Goal: Task Accomplishment & Management: Use online tool/utility

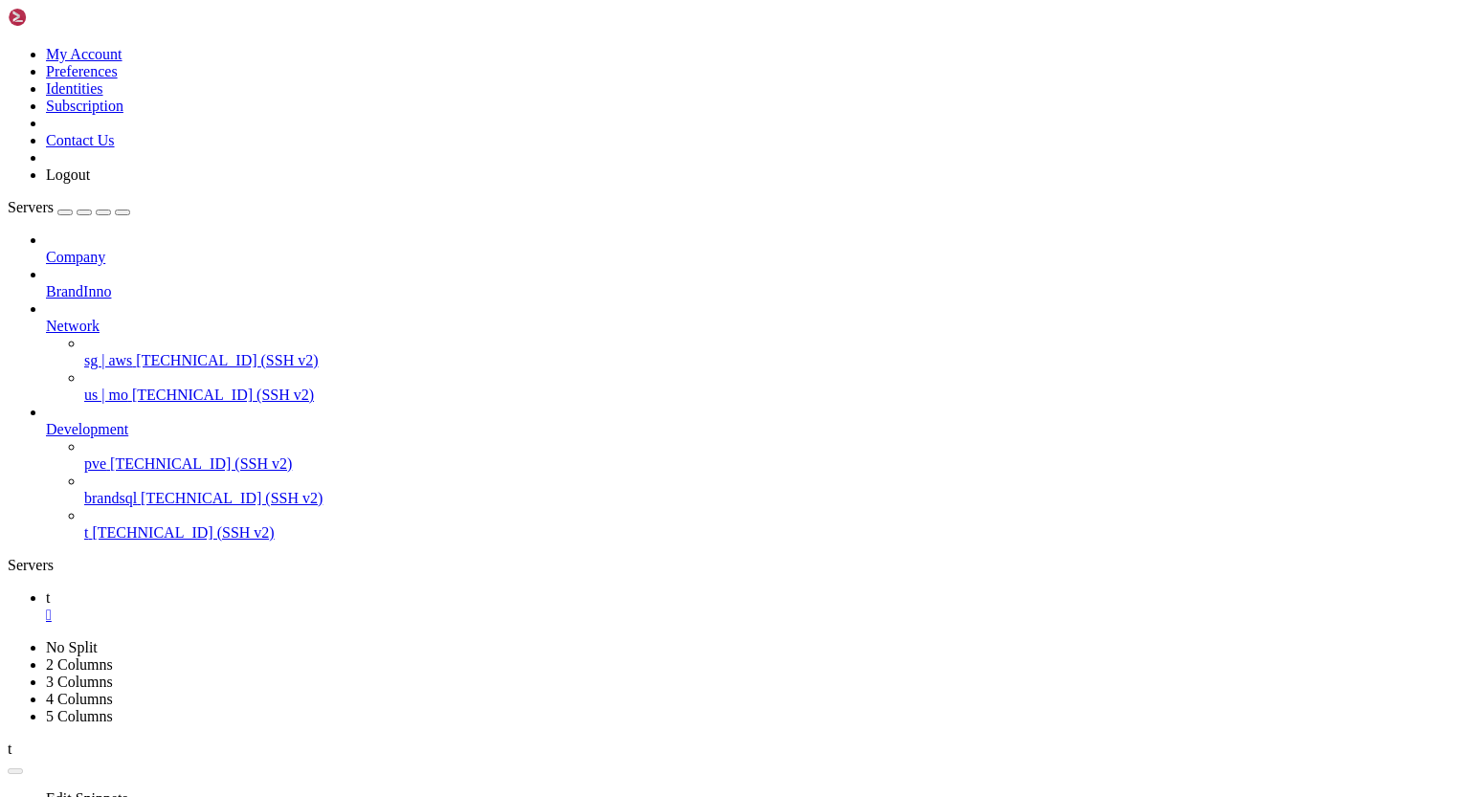
drag, startPoint x: 78, startPoint y: 1564, endPoint x: 237, endPoint y: 1560, distance: 158.9
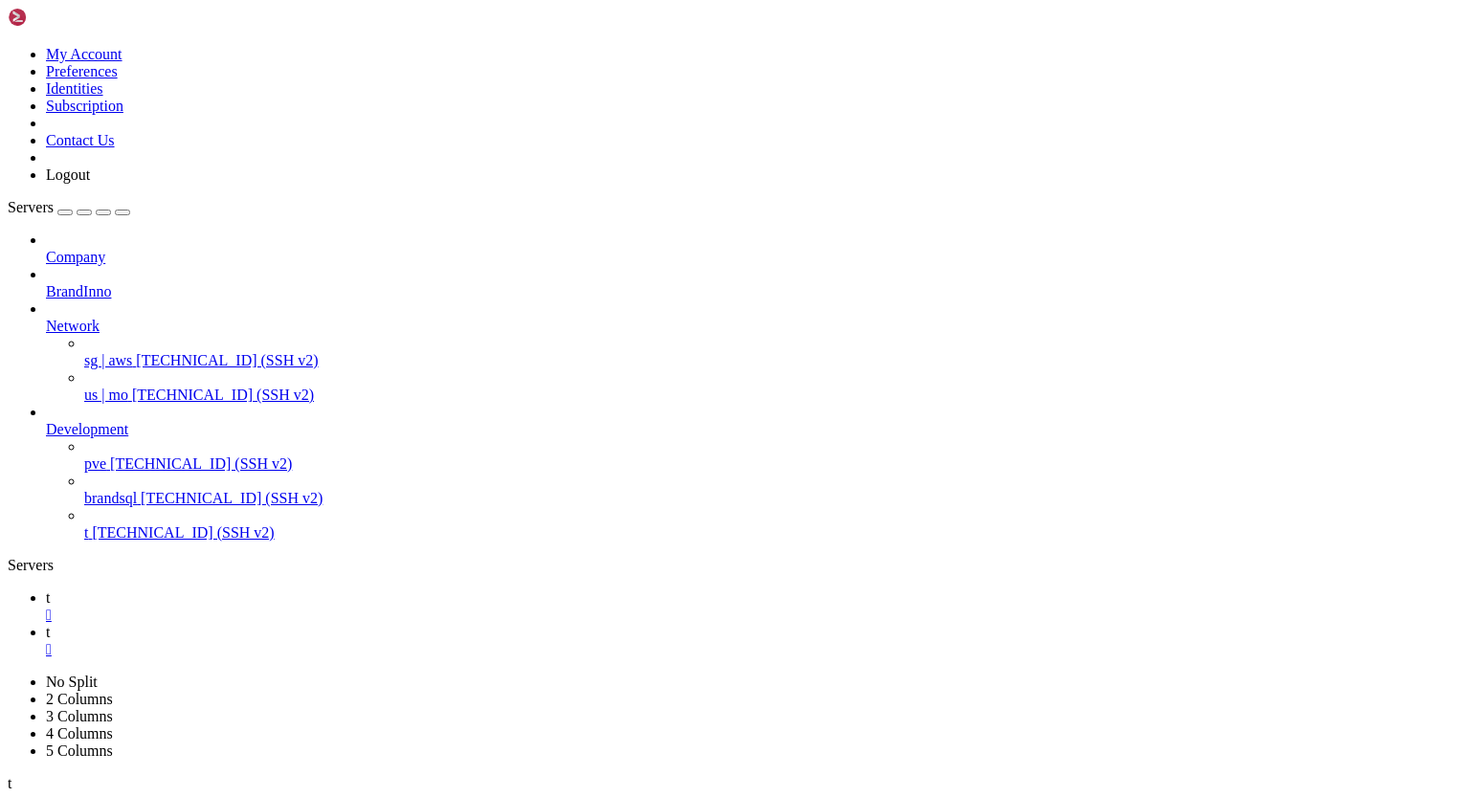
scroll to position [2667, 0]
click at [50, 589] on span "t" at bounding box center [48, 597] width 4 height 16
click at [50, 624] on span "t" at bounding box center [48, 632] width 4 height 16
click at [289, 607] on div "" at bounding box center [754, 615] width 1416 height 17
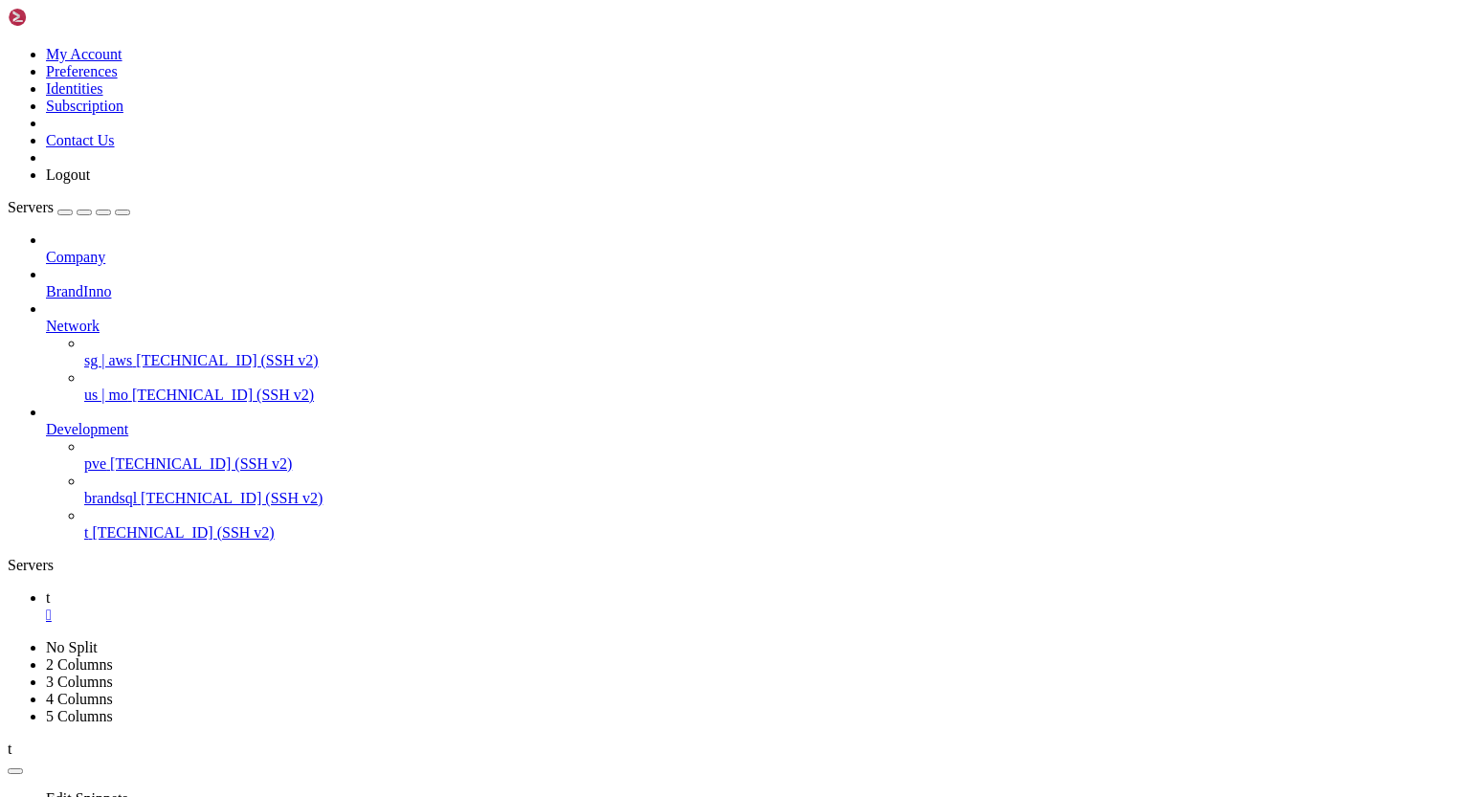
click at [50, 589] on span "t" at bounding box center [48, 597] width 4 height 16
click at [46, 624] on icon at bounding box center [46, 632] width 0 height 16
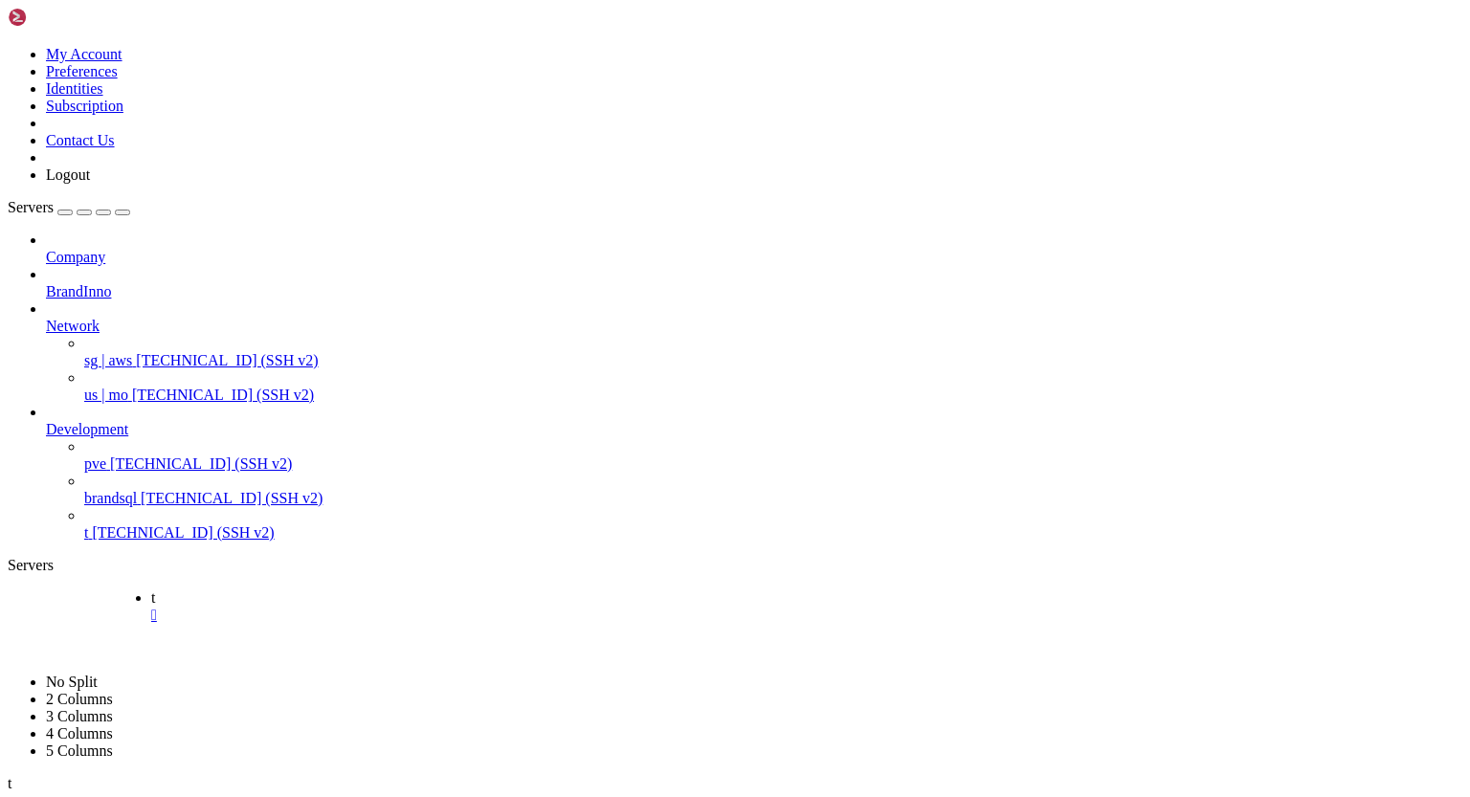
drag, startPoint x: 274, startPoint y: 30, endPoint x: 375, endPoint y: 27, distance: 101.5
click at [375, 589] on link "t " at bounding box center [859, 606] width 1416 height 34
click at [50, 589] on span "t" at bounding box center [48, 597] width 4 height 16
click at [46, 624] on icon at bounding box center [46, 632] width 0 height 16
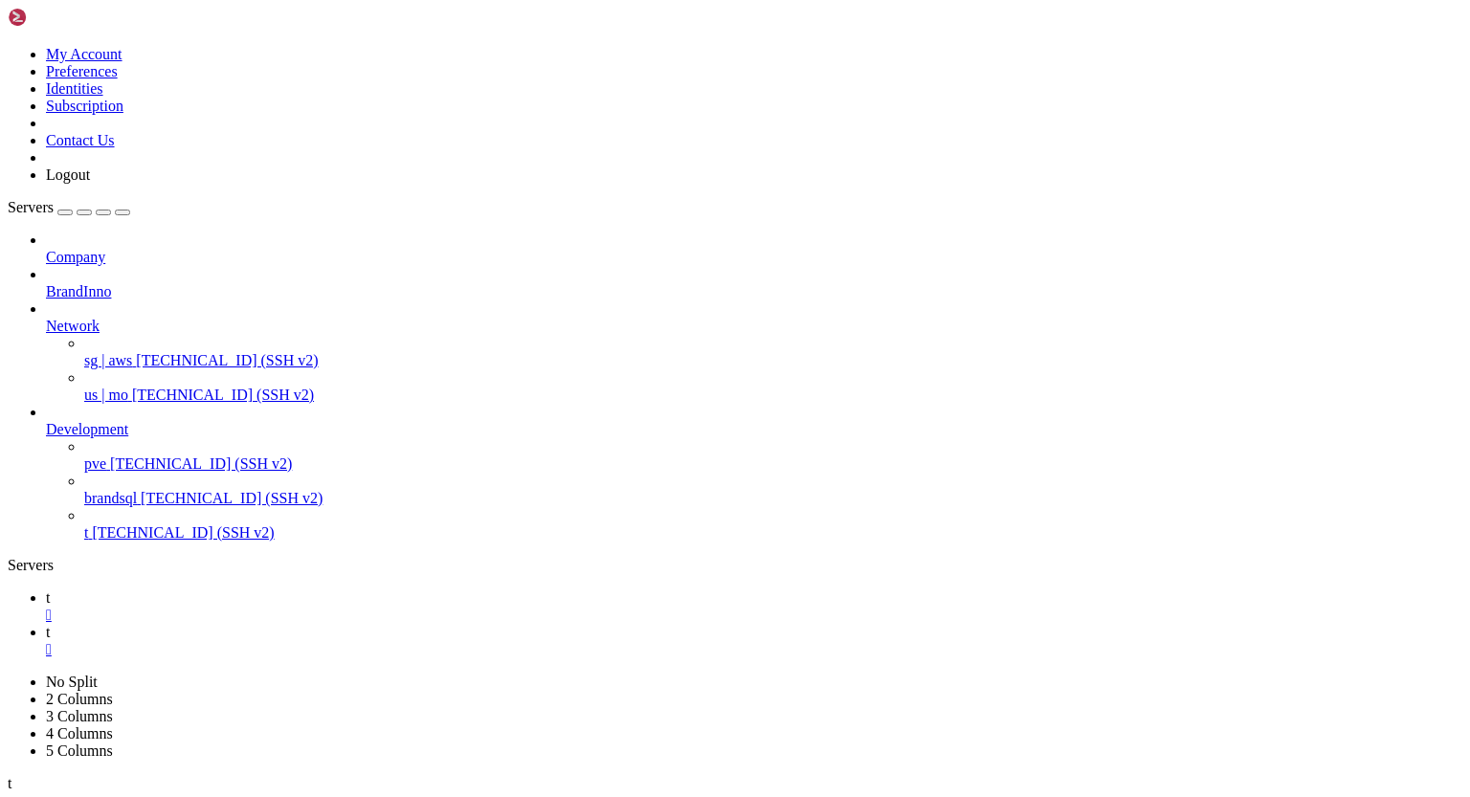
click at [50, 589] on span "t" at bounding box center [48, 597] width 4 height 16
click at [350, 624] on link "t " at bounding box center [754, 641] width 1416 height 34
click at [46, 589] on icon at bounding box center [46, 597] width 0 height 16
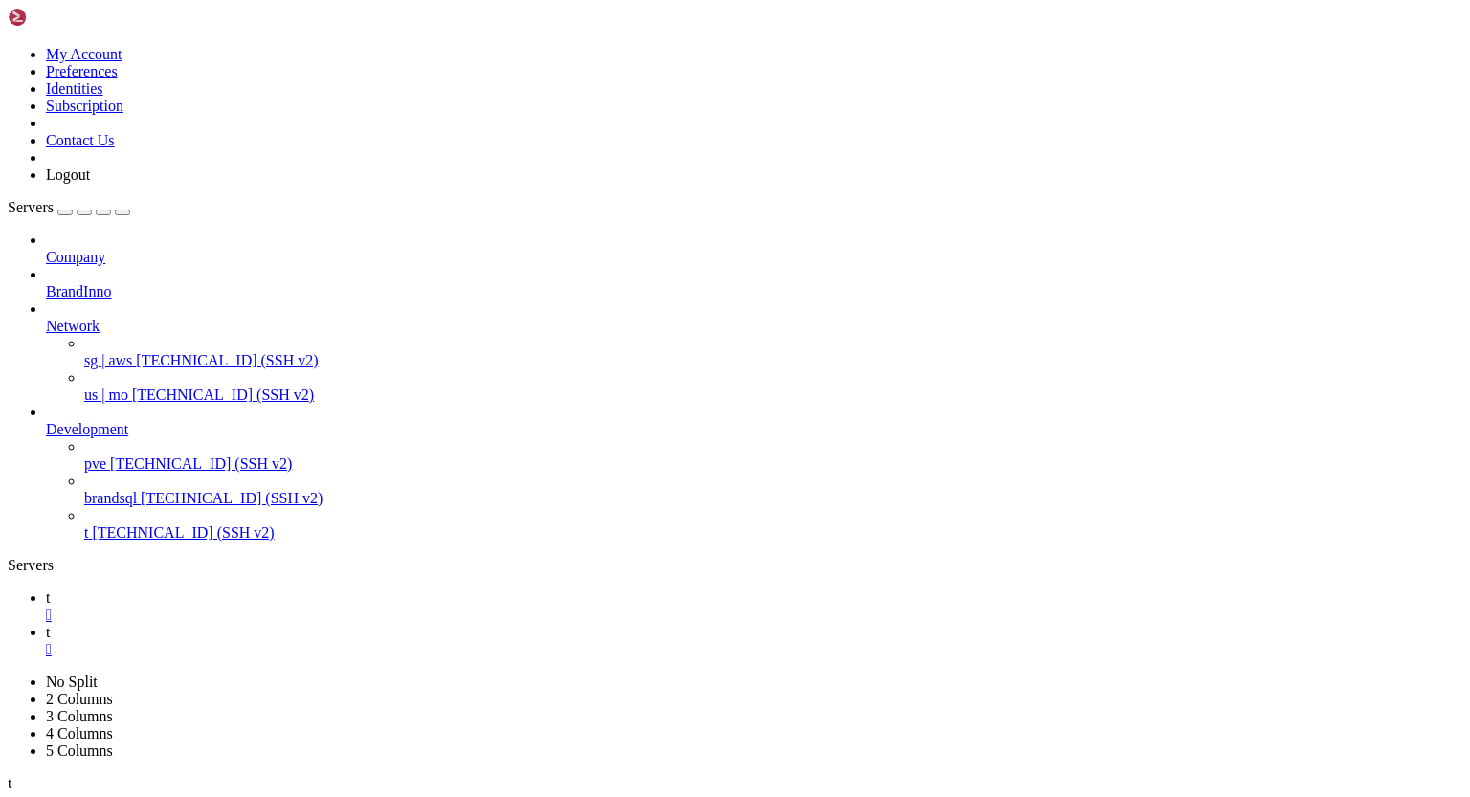
click at [344, 624] on link "t " at bounding box center [754, 641] width 1416 height 34
click at [50, 589] on span "t" at bounding box center [48, 597] width 4 height 16
drag, startPoint x: 17, startPoint y: 1250, endPoint x: 175, endPoint y: 1360, distance: 191.9
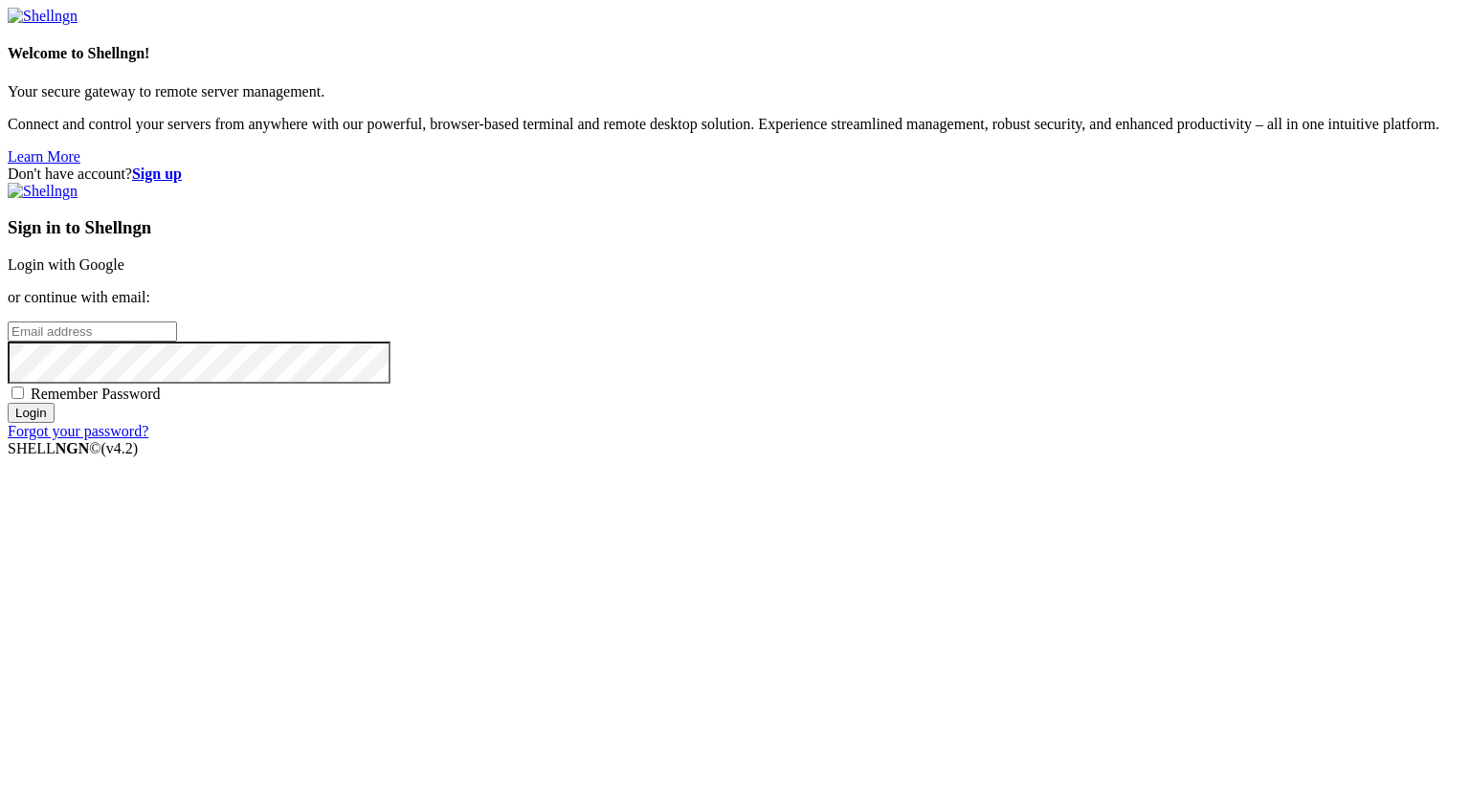
type input "[PERSON_NAME][EMAIL_ADDRESS][DOMAIN_NAME]"
click at [55, 423] on input "Login" at bounding box center [31, 413] width 47 height 20
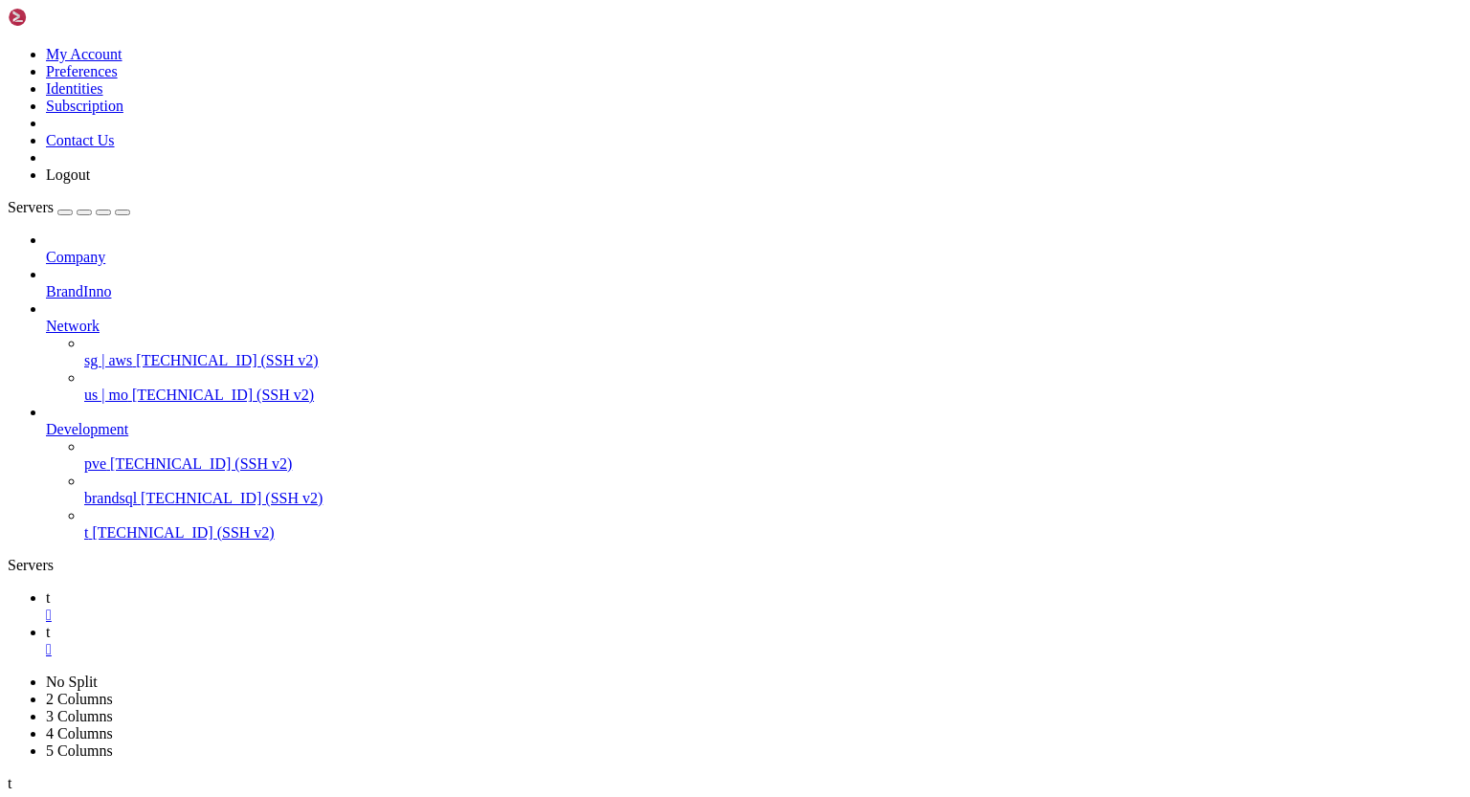
scroll to position [11467, 0]
click at [46, 589] on icon at bounding box center [46, 597] width 0 height 16
drag, startPoint x: 19, startPoint y: 1177, endPoint x: 225, endPoint y: 1428, distance: 325.0
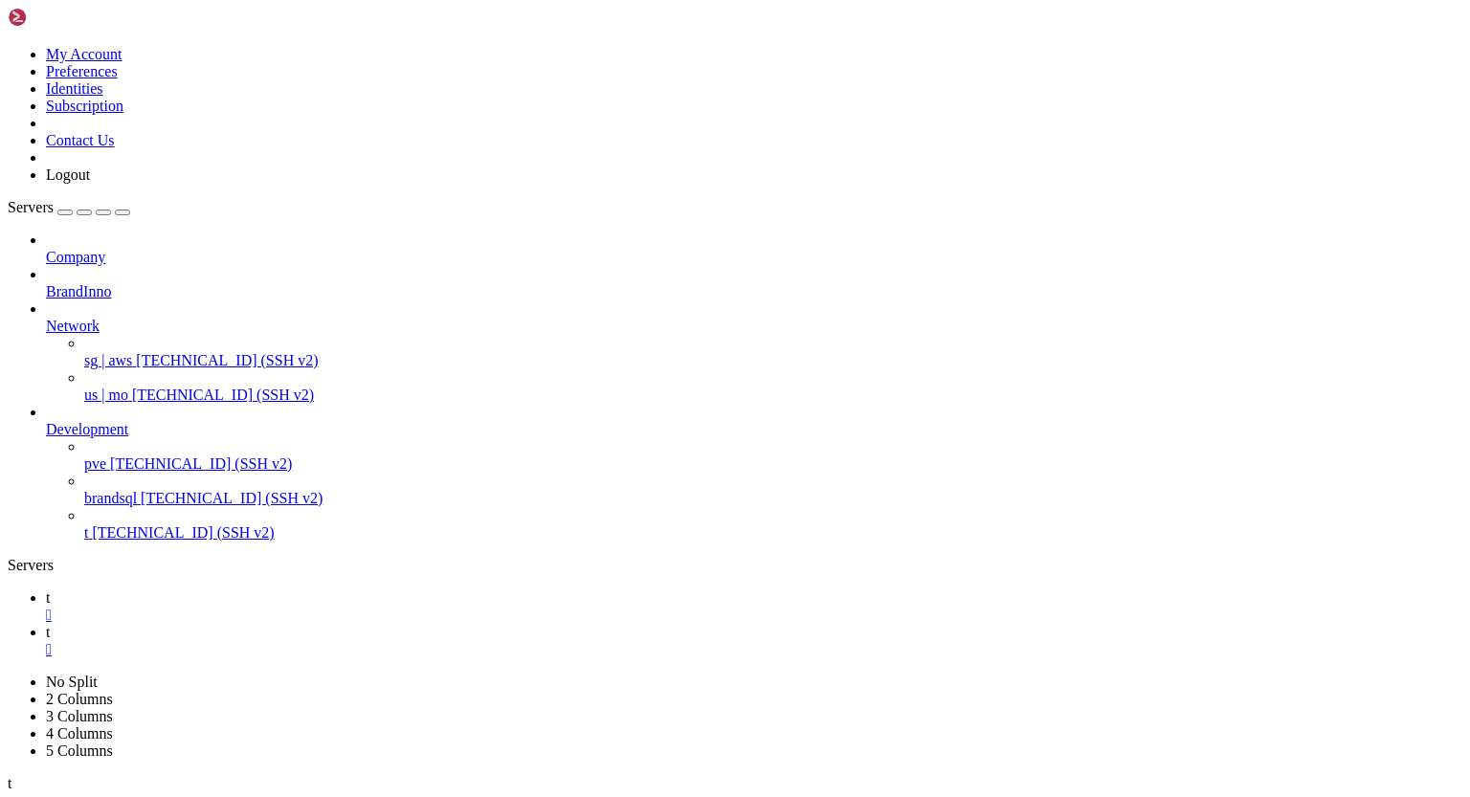
scroll to position [8018, 0]
click at [340, 624] on link "t " at bounding box center [754, 641] width 1416 height 34
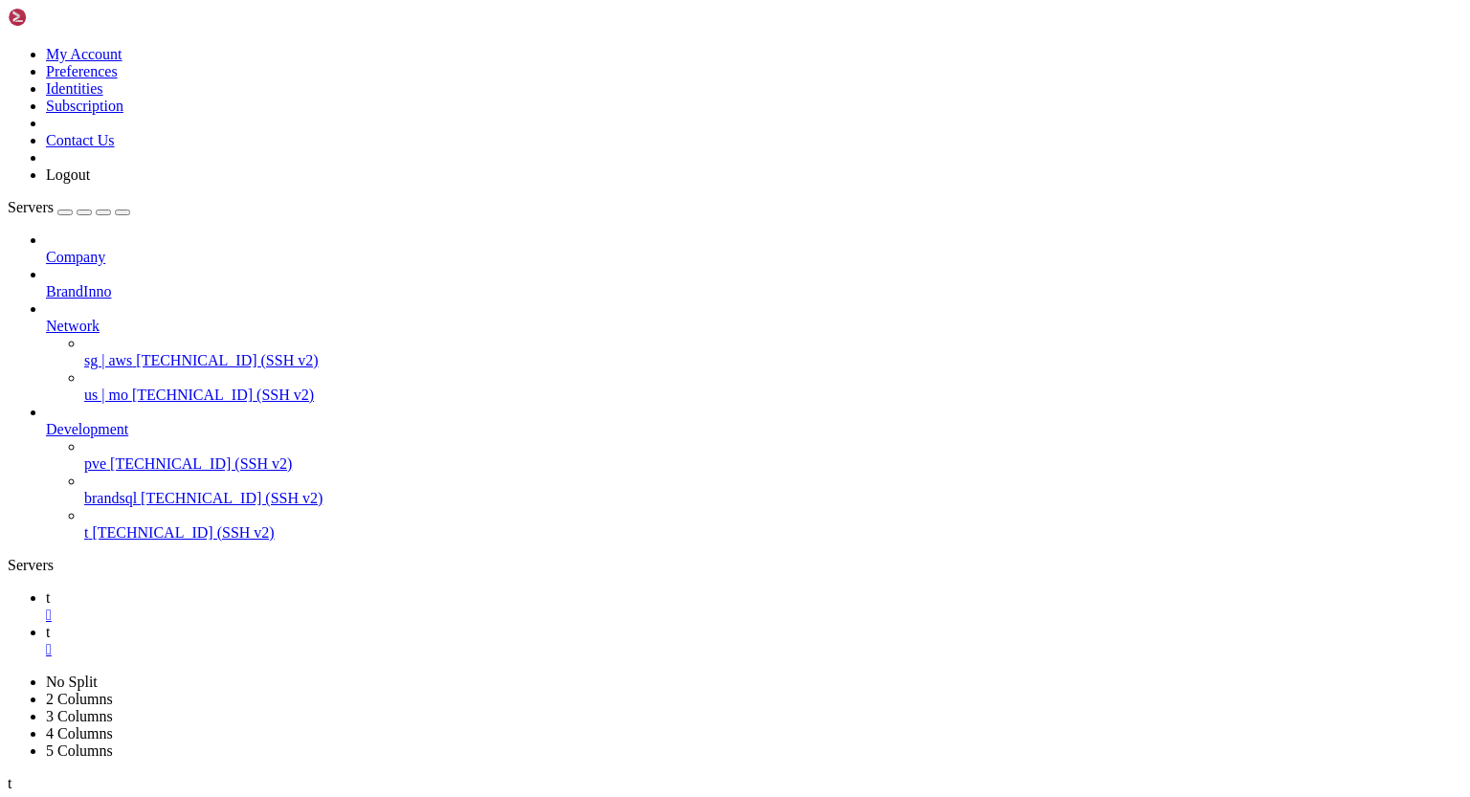
scroll to position [17582, 0]
click at [50, 589] on span "t" at bounding box center [48, 597] width 4 height 16
click at [333, 624] on link "t " at bounding box center [754, 641] width 1416 height 34
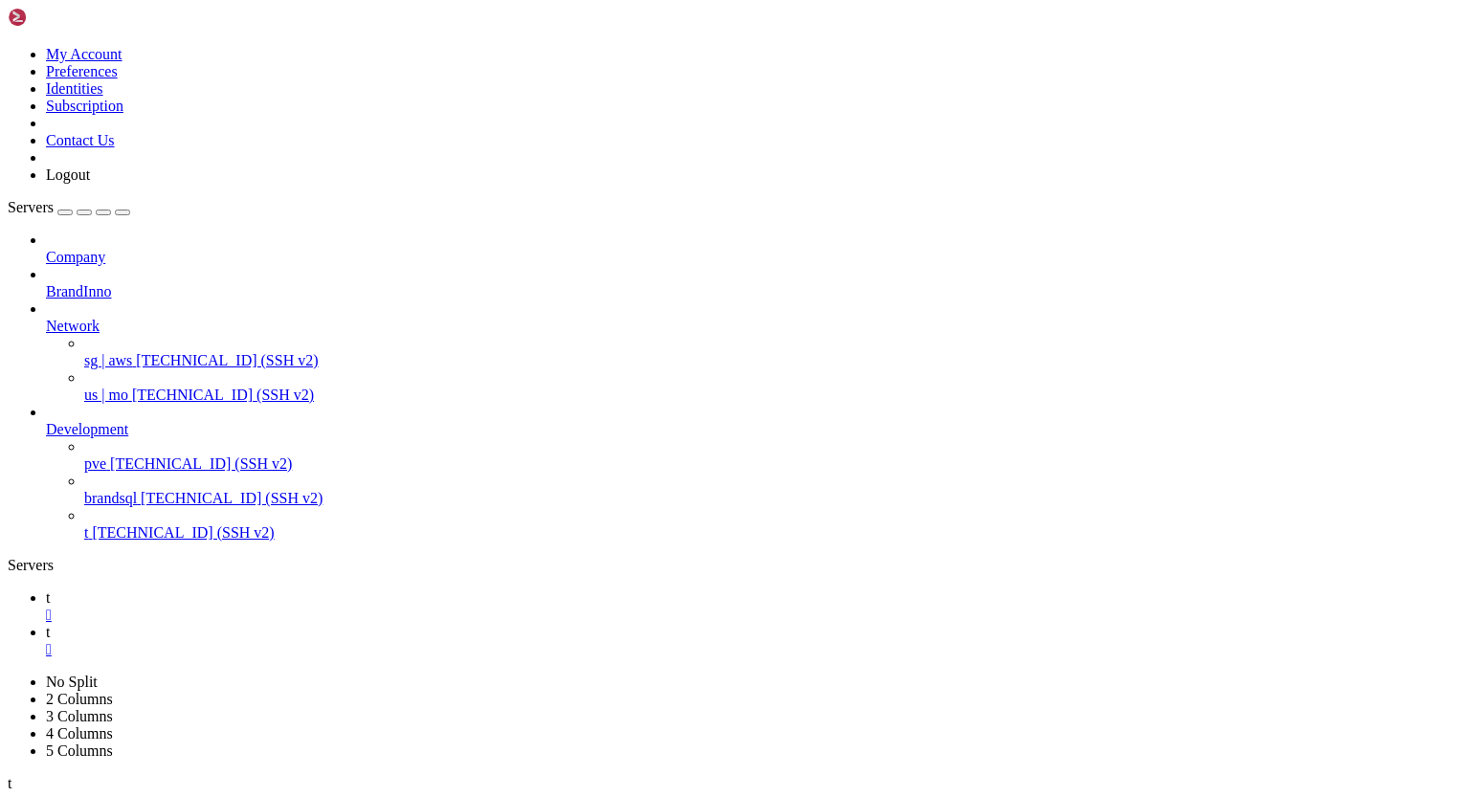
drag, startPoint x: 178, startPoint y: 1589, endPoint x: 335, endPoint y: 1586, distance: 156.9
